Goal: Information Seeking & Learning: Compare options

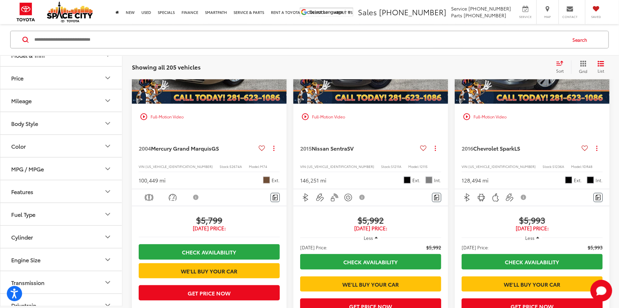
click at [87, 127] on button "Body Style" at bounding box center [61, 123] width 122 height 22
click at [105, 125] on icon "Body Style" at bounding box center [108, 124] width 8 height 8
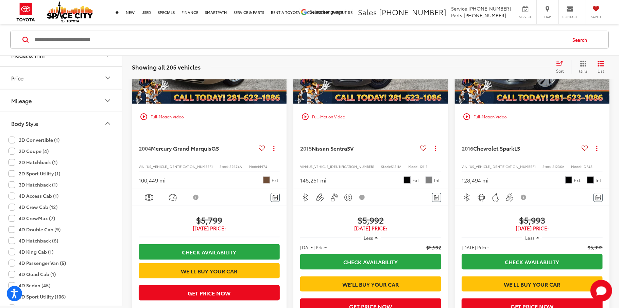
click at [56, 125] on button "Body Style" at bounding box center [61, 123] width 122 height 22
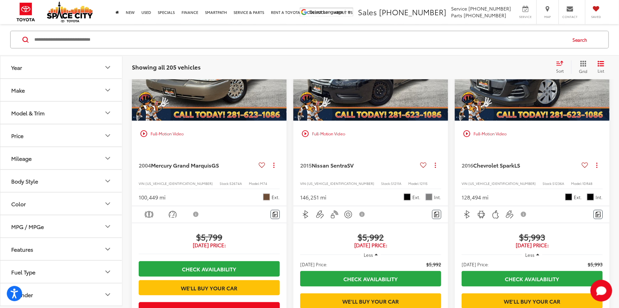
scroll to position [529, 0]
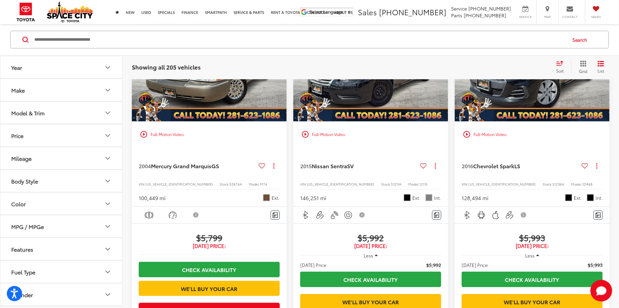
click at [100, 113] on button "Model & Trim" at bounding box center [61, 113] width 122 height 22
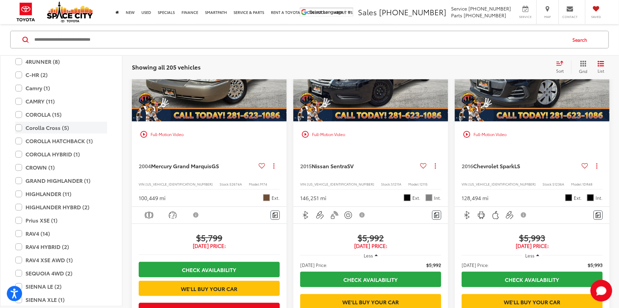
scroll to position [1165, 0]
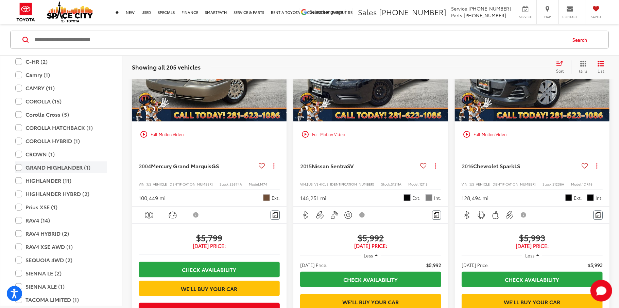
click at [18, 168] on label "GRAND HIGHLANDER (1)" at bounding box center [61, 168] width 92 height 12
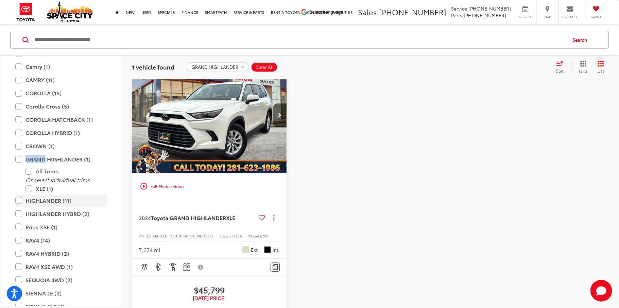
scroll to position [1179, 0]
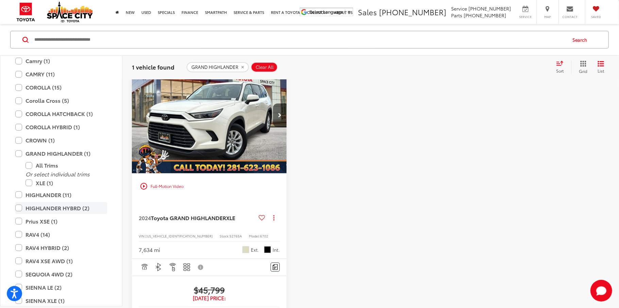
click at [21, 208] on label "HIGHLANDER HYBRD (2)" at bounding box center [61, 208] width 92 height 12
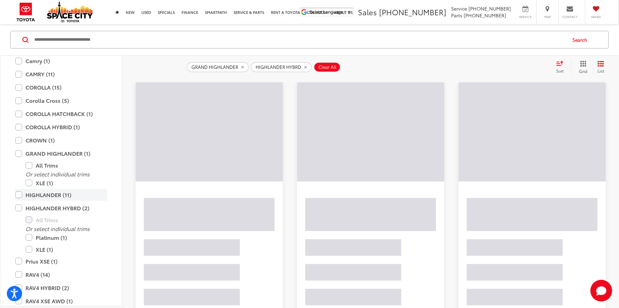
click at [17, 195] on label "HIGHLANDER (11)" at bounding box center [61, 195] width 92 height 12
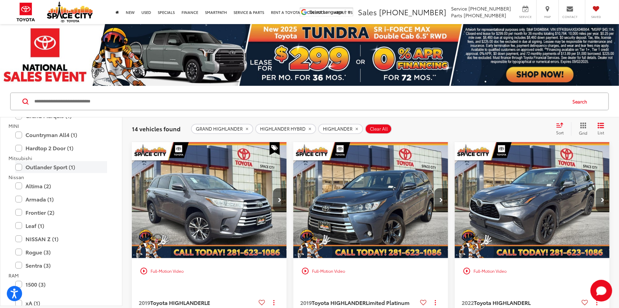
click at [99, 172] on label "Outlander Sport (1)" at bounding box center [61, 167] width 92 height 12
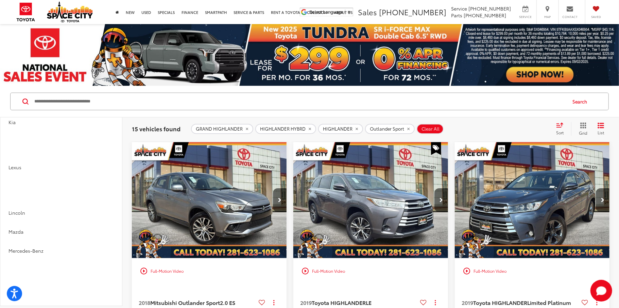
scroll to position [198, 0]
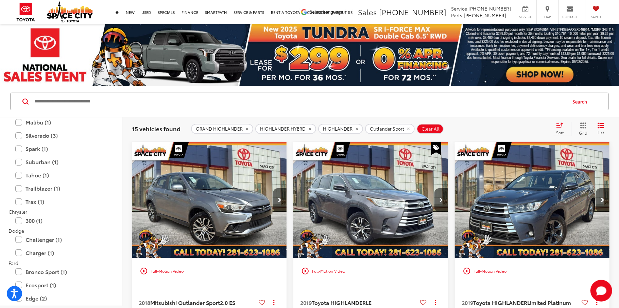
drag, startPoint x: 269, startPoint y: 106, endPoint x: 265, endPoint y: 102, distance: 5.5
click at [269, 105] on input "Search by Make, Model, or Keyword" at bounding box center [300, 101] width 532 height 16
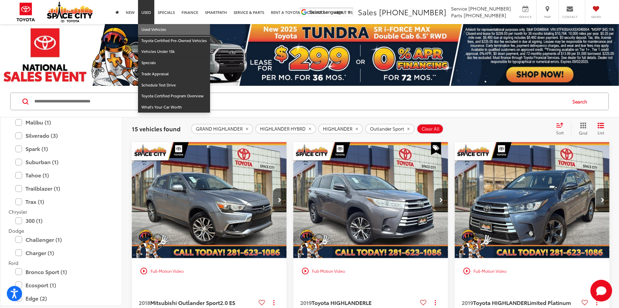
click at [153, 29] on link "Used Vehicles" at bounding box center [174, 29] width 72 height 11
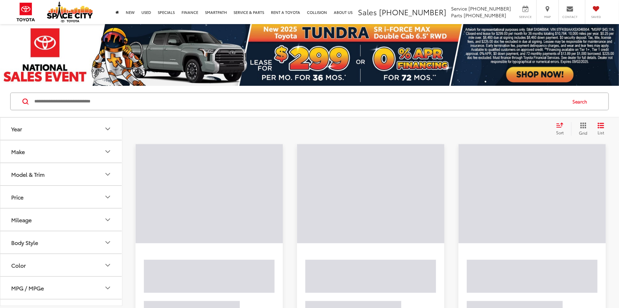
click at [105, 177] on icon "Model & Trim" at bounding box center [108, 175] width 8 height 8
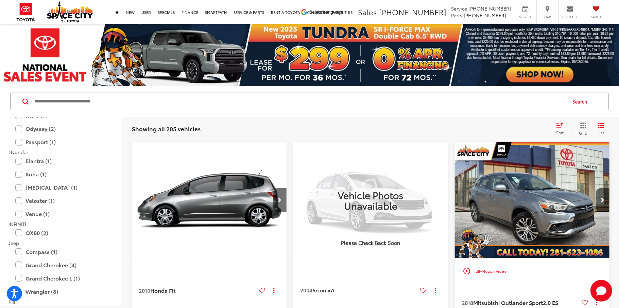
scroll to position [537, 0]
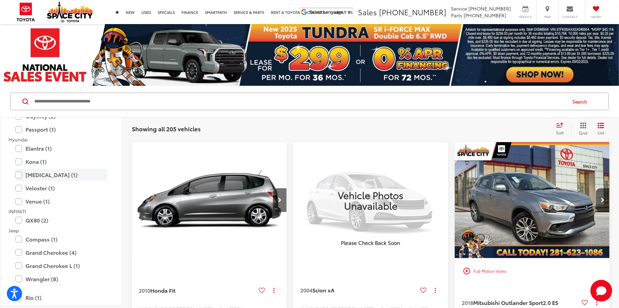
click at [21, 175] on label "[MEDICAL_DATA] (1)" at bounding box center [61, 175] width 92 height 12
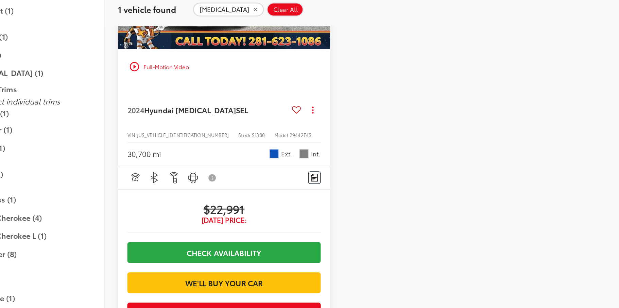
scroll to position [162, 0]
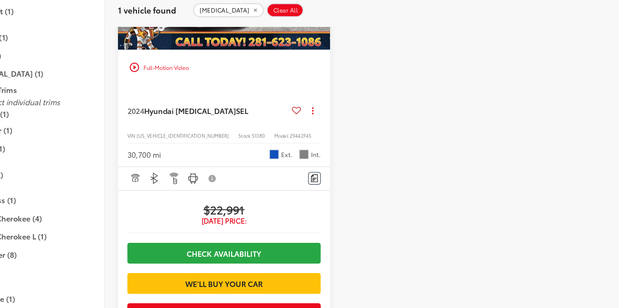
drag, startPoint x: 224, startPoint y: 192, endPoint x: 223, endPoint y: 197, distance: 5.6
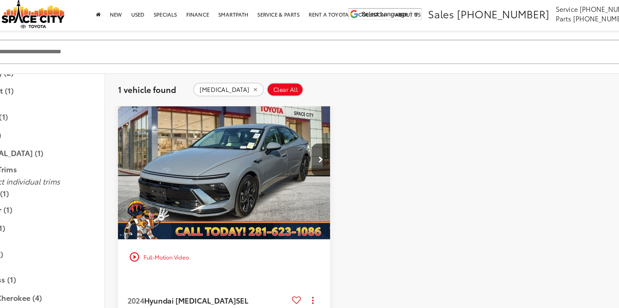
scroll to position [82, 0]
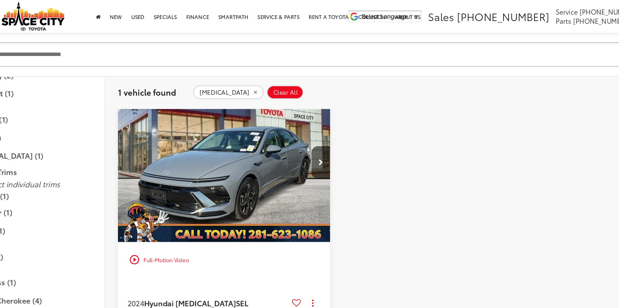
click at [331, 145] on div at bounding box center [370, 240] width 155 height 361
